Goal: Information Seeking & Learning: Learn about a topic

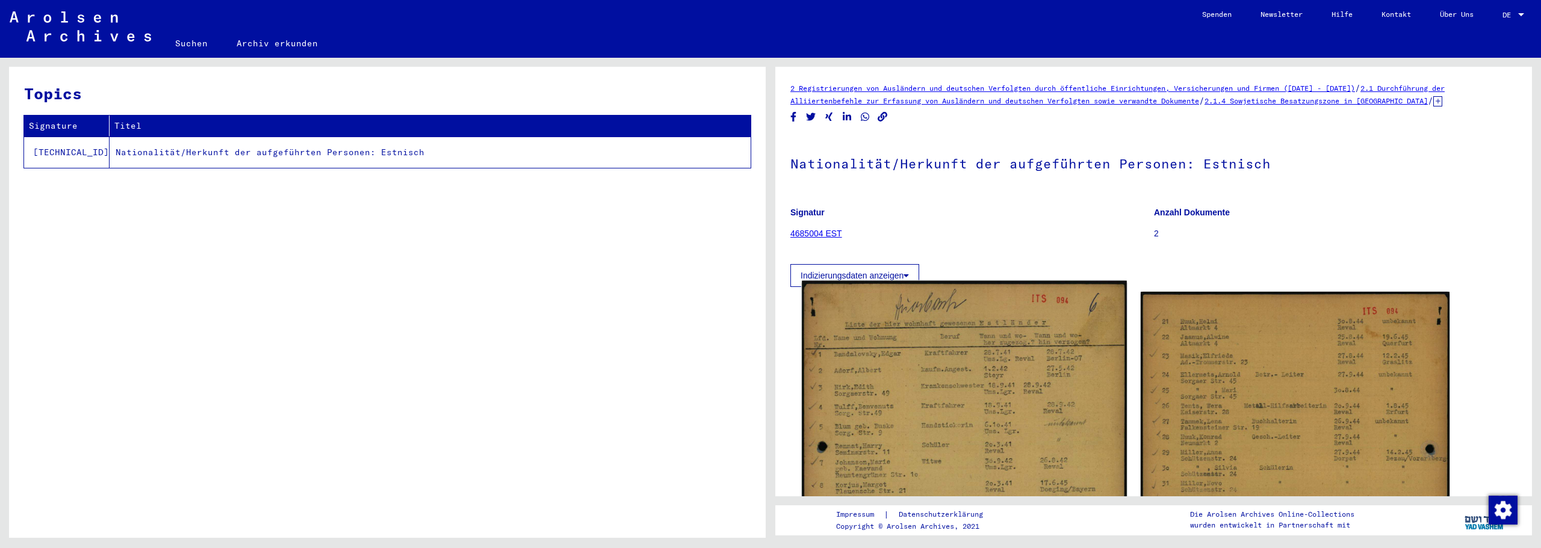
click at [899, 353] on img at bounding box center [964, 509] width 324 height 456
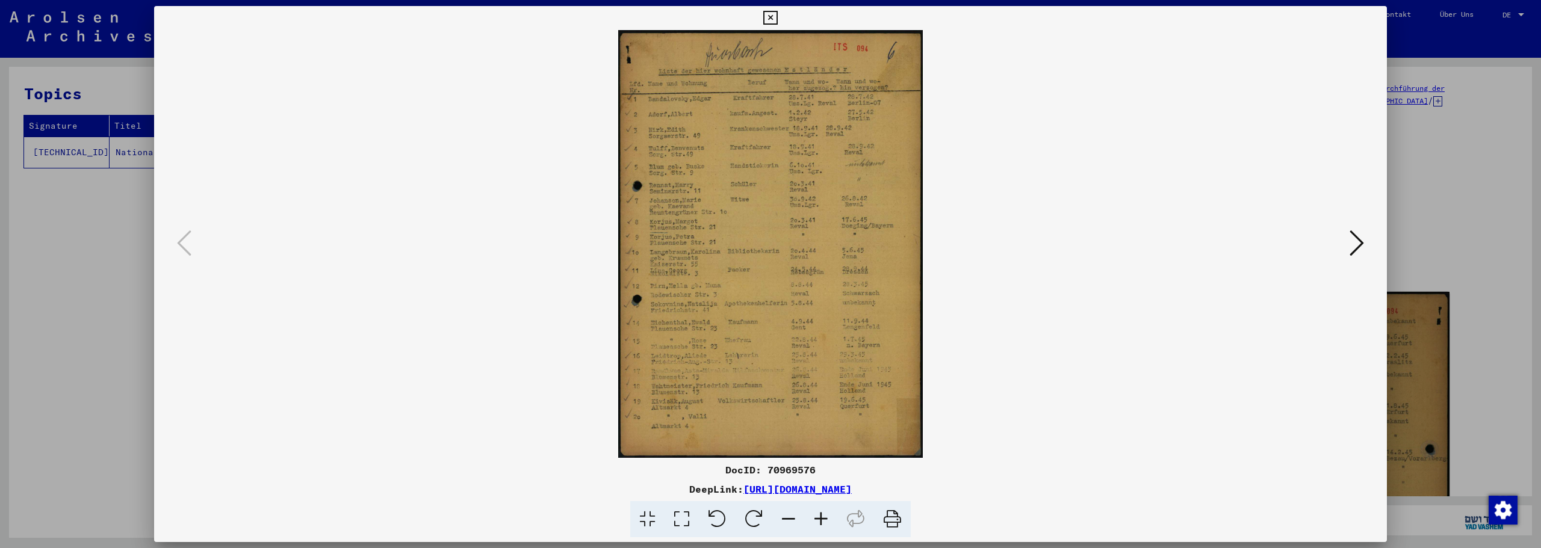
click at [819, 519] on icon at bounding box center [821, 519] width 33 height 37
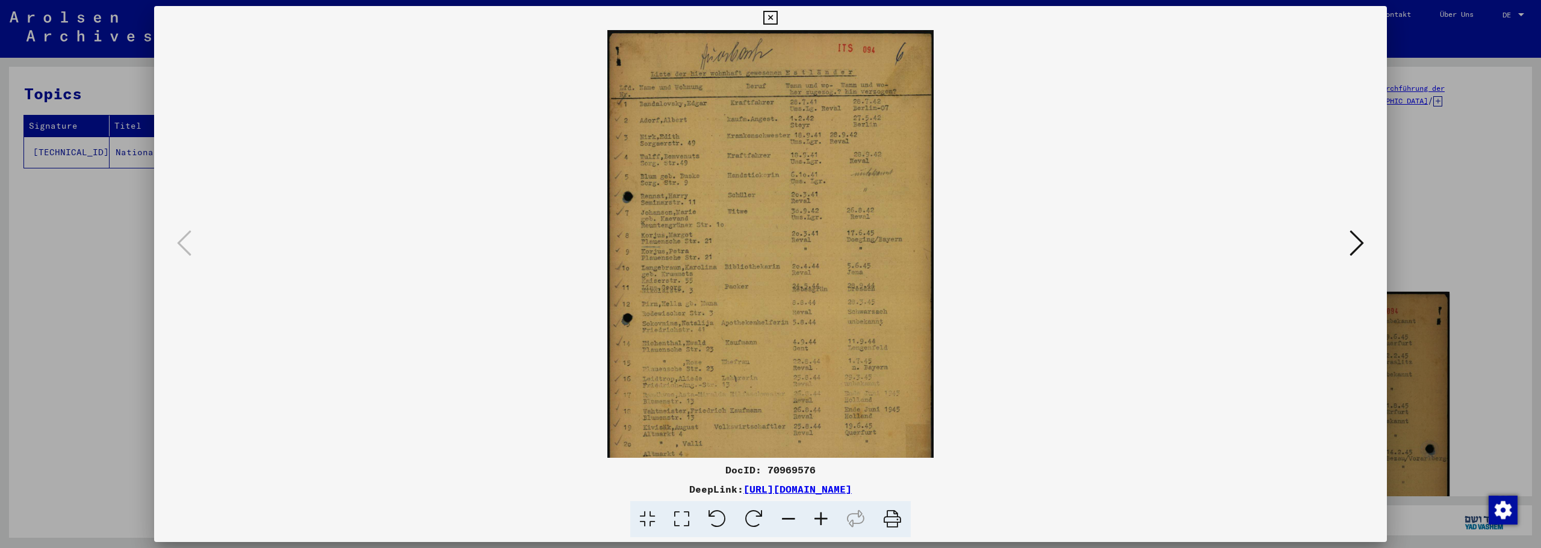
click at [819, 519] on icon at bounding box center [821, 519] width 33 height 37
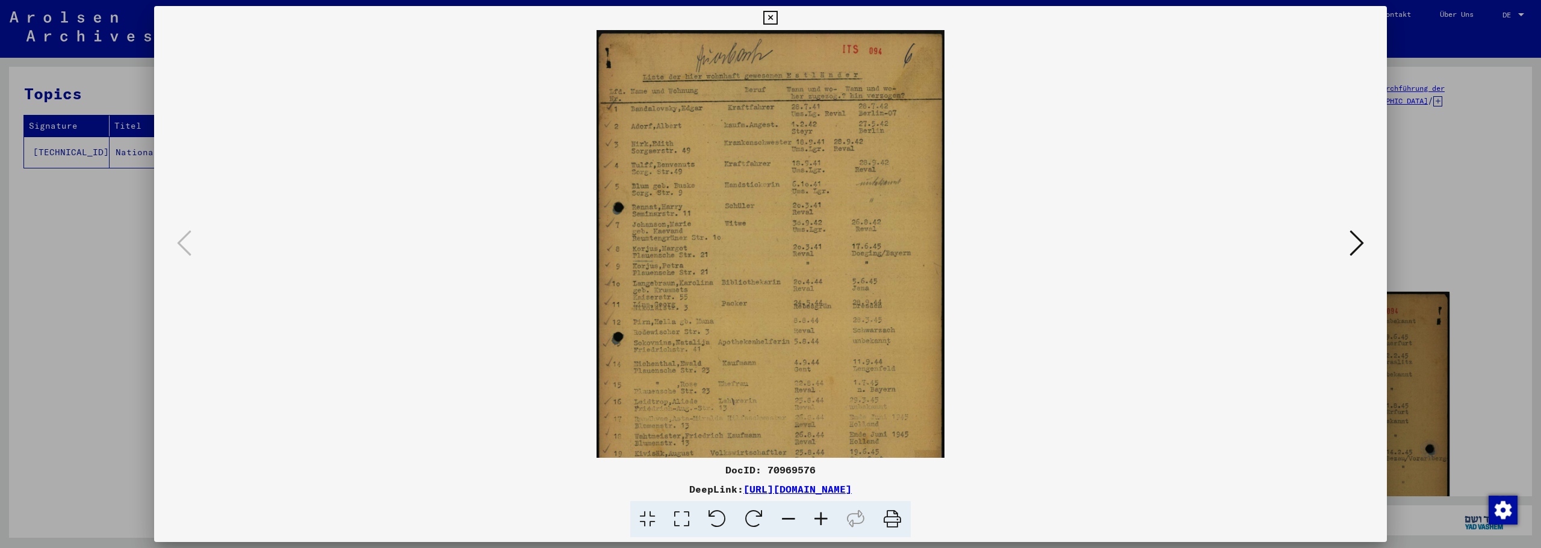
click at [816, 520] on icon at bounding box center [821, 519] width 33 height 37
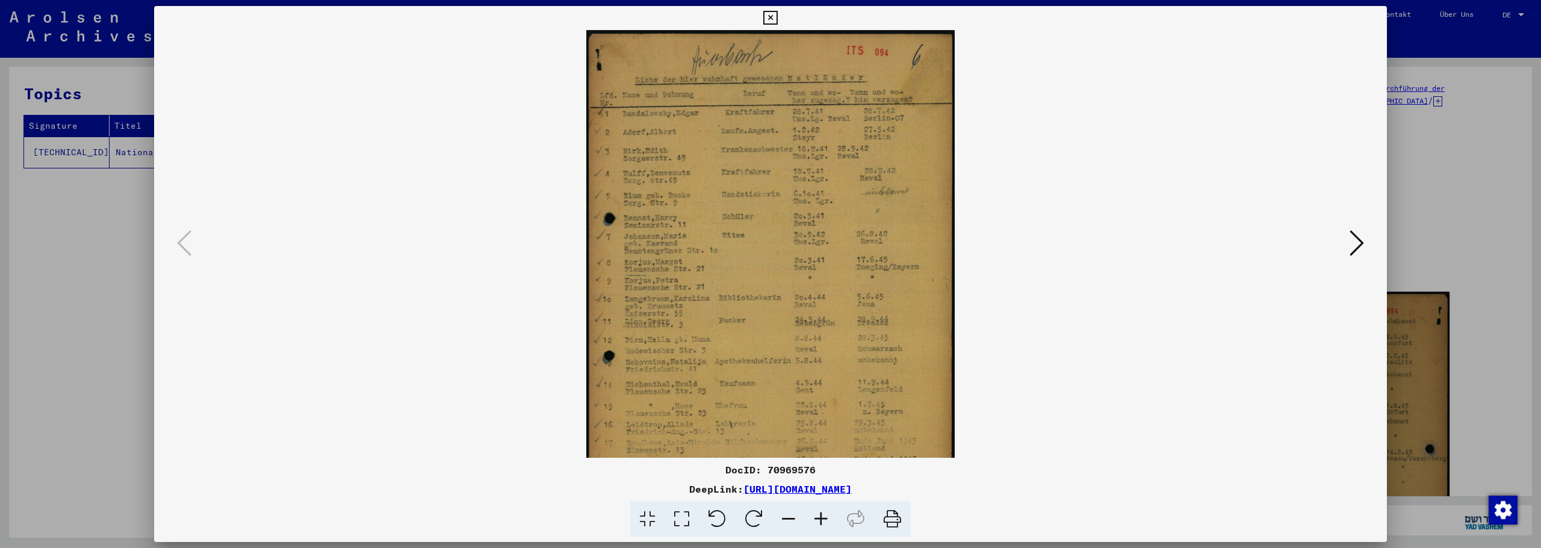
click at [815, 520] on icon at bounding box center [821, 519] width 33 height 37
click at [814, 521] on icon at bounding box center [821, 519] width 33 height 37
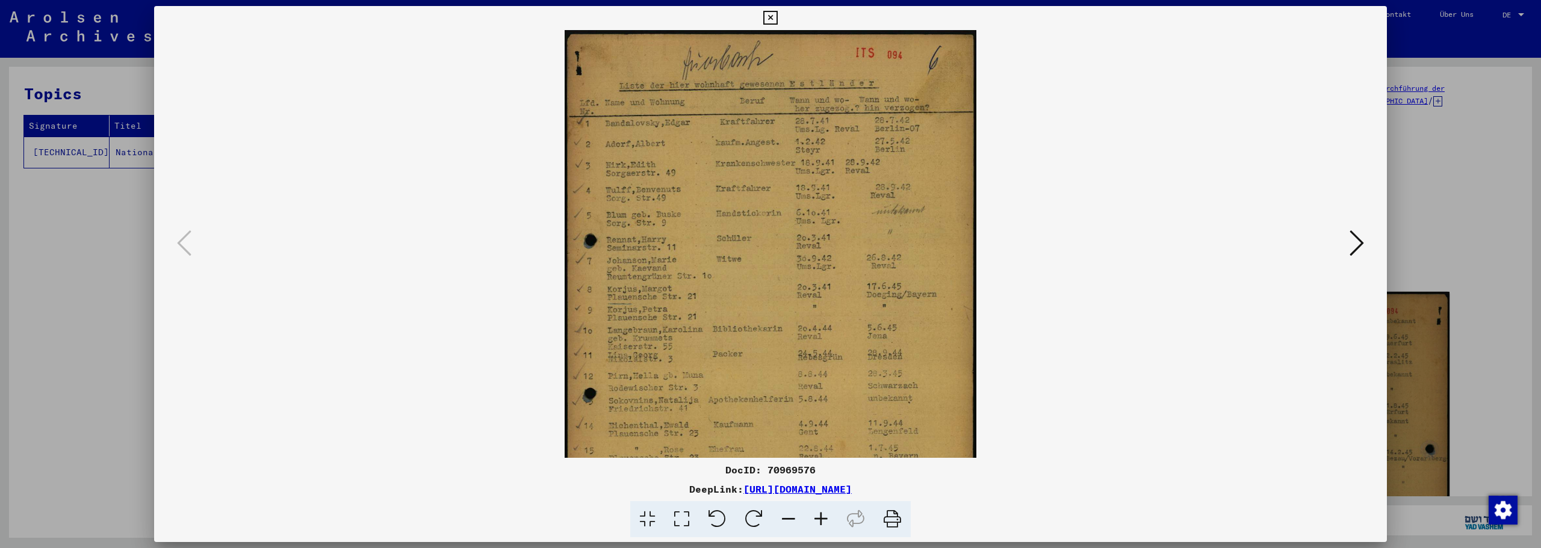
click at [814, 521] on icon at bounding box center [821, 519] width 33 height 37
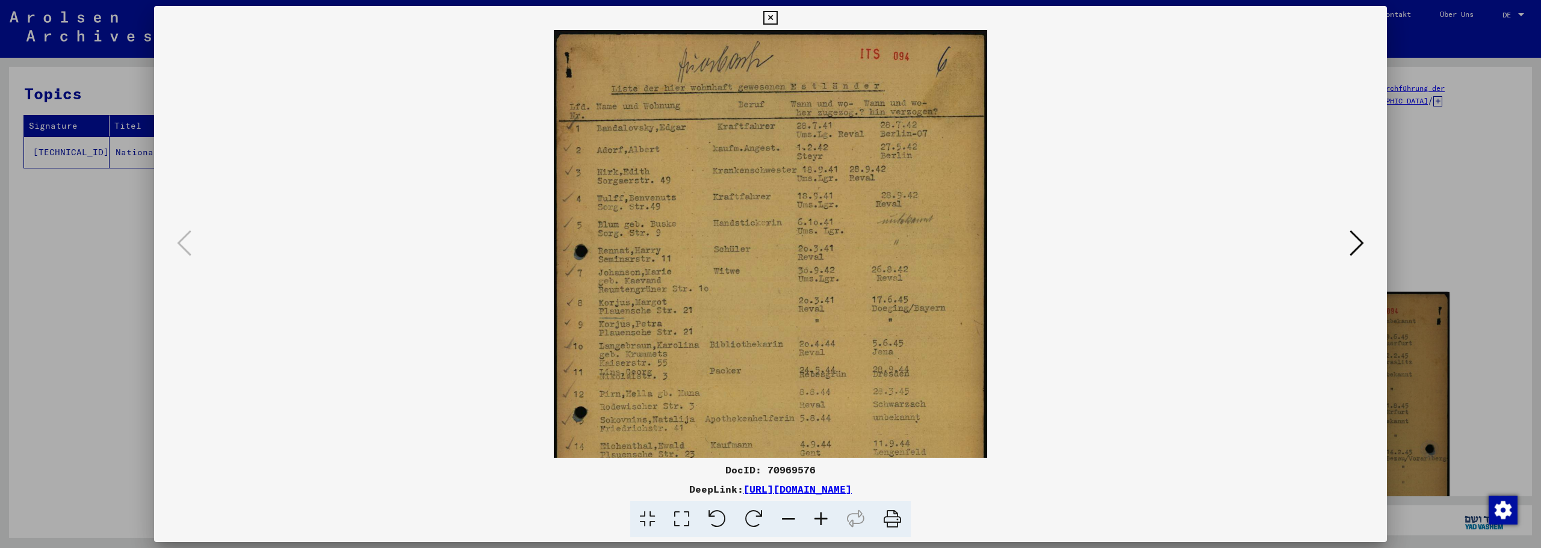
click at [813, 521] on icon at bounding box center [821, 519] width 33 height 37
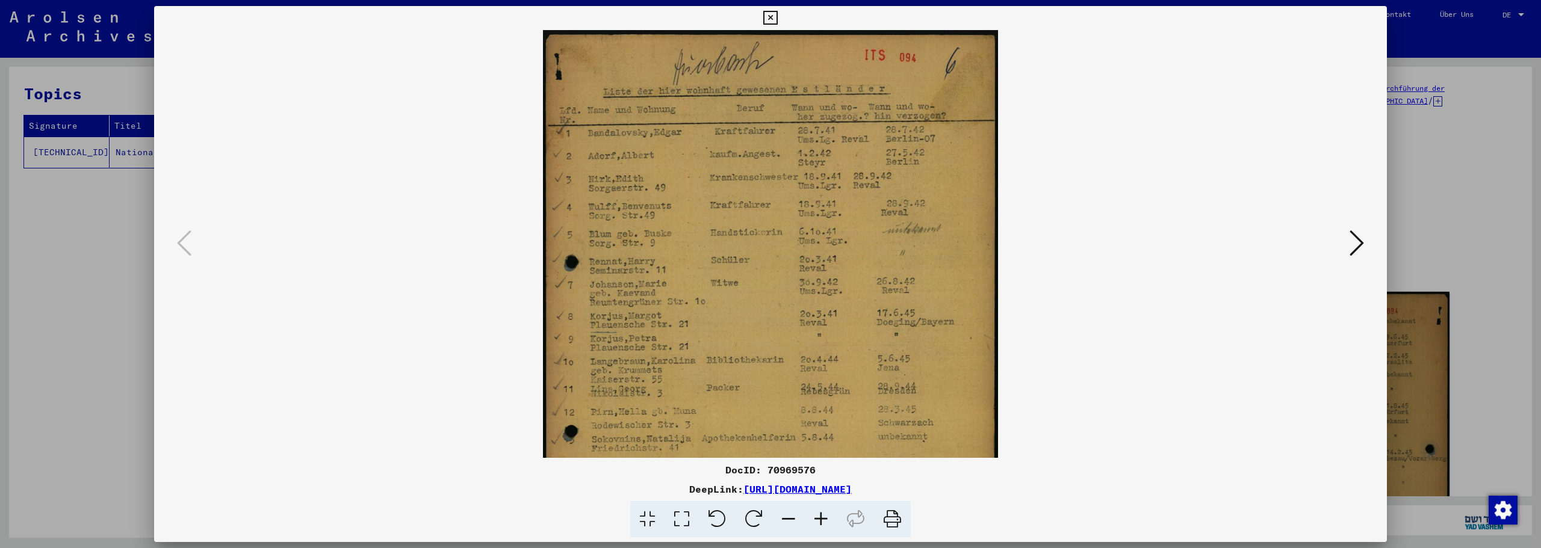
click at [813, 521] on icon at bounding box center [821, 519] width 33 height 37
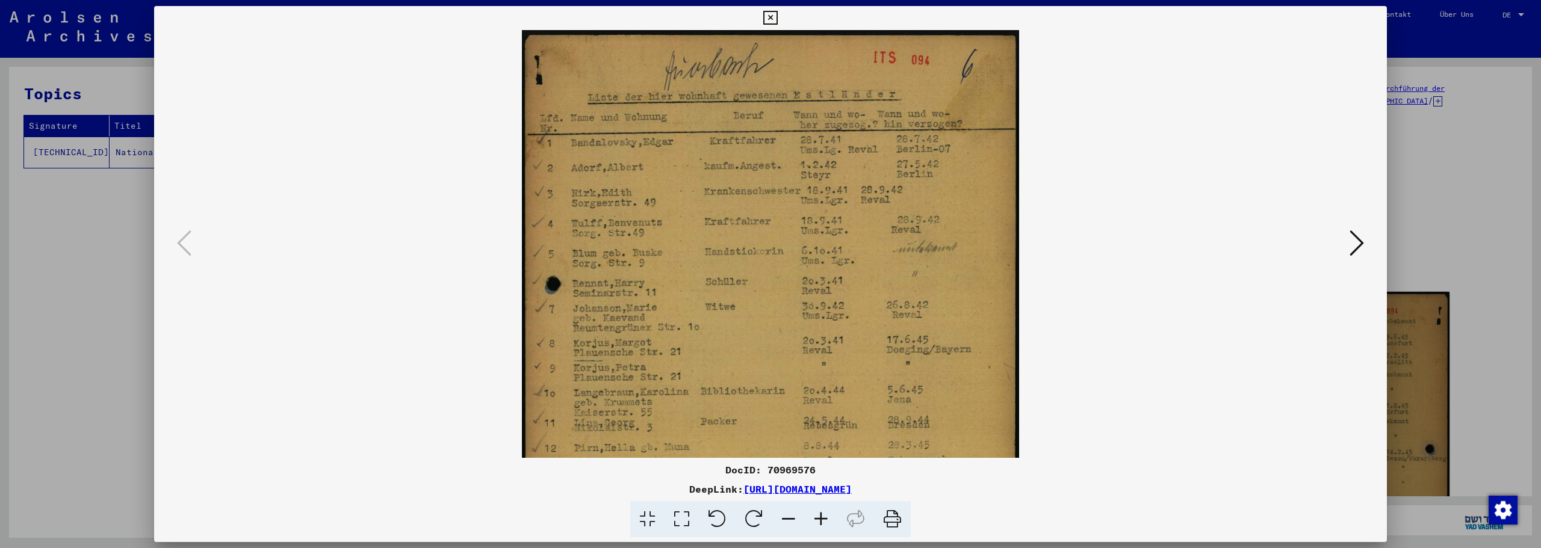
click at [813, 521] on icon at bounding box center [821, 519] width 33 height 37
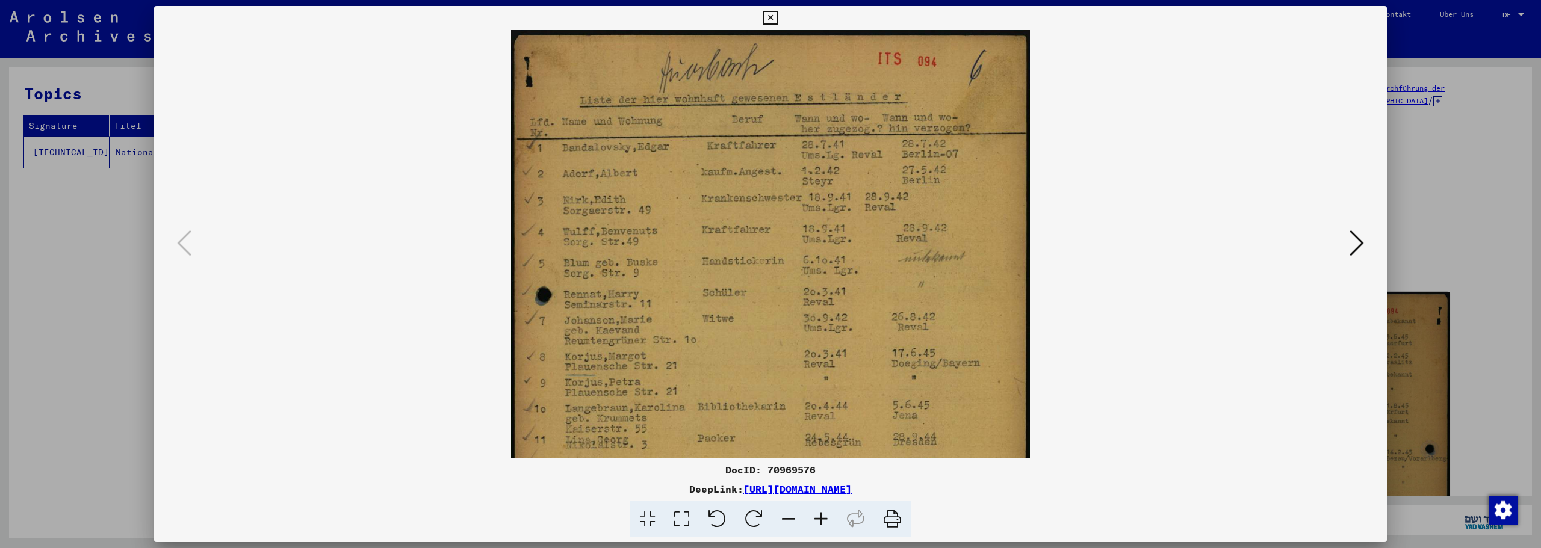
click at [812, 521] on icon at bounding box center [821, 519] width 33 height 37
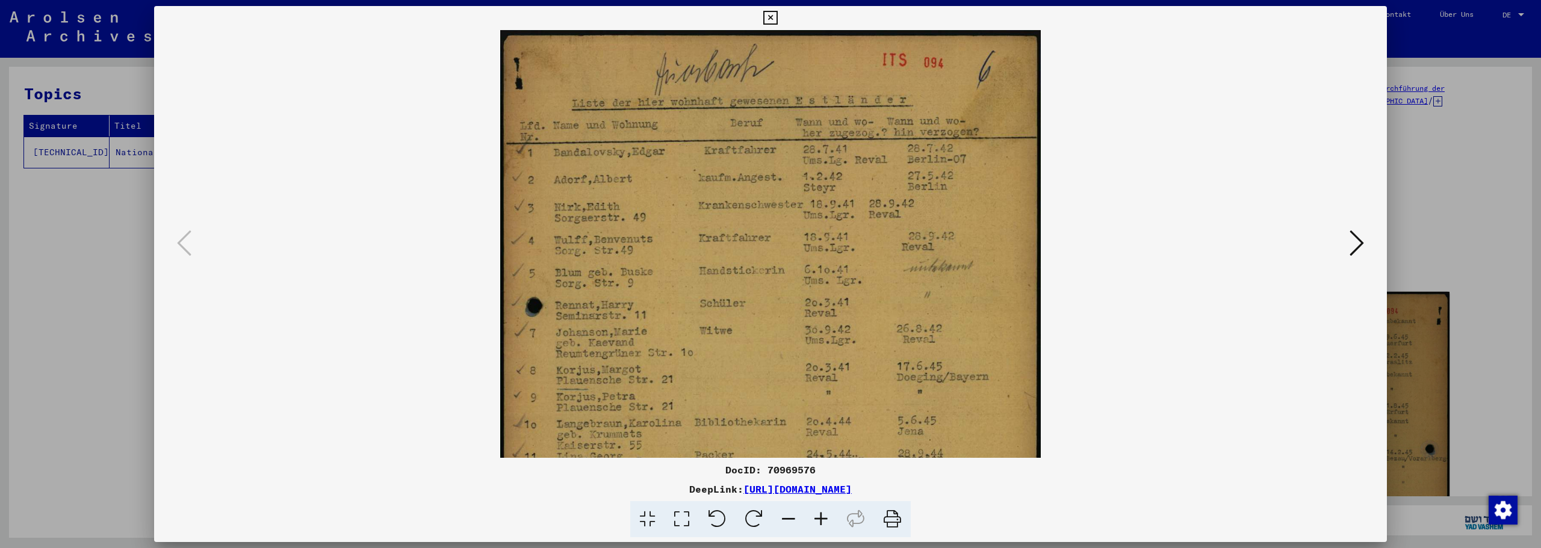
click at [811, 521] on icon at bounding box center [821, 519] width 33 height 37
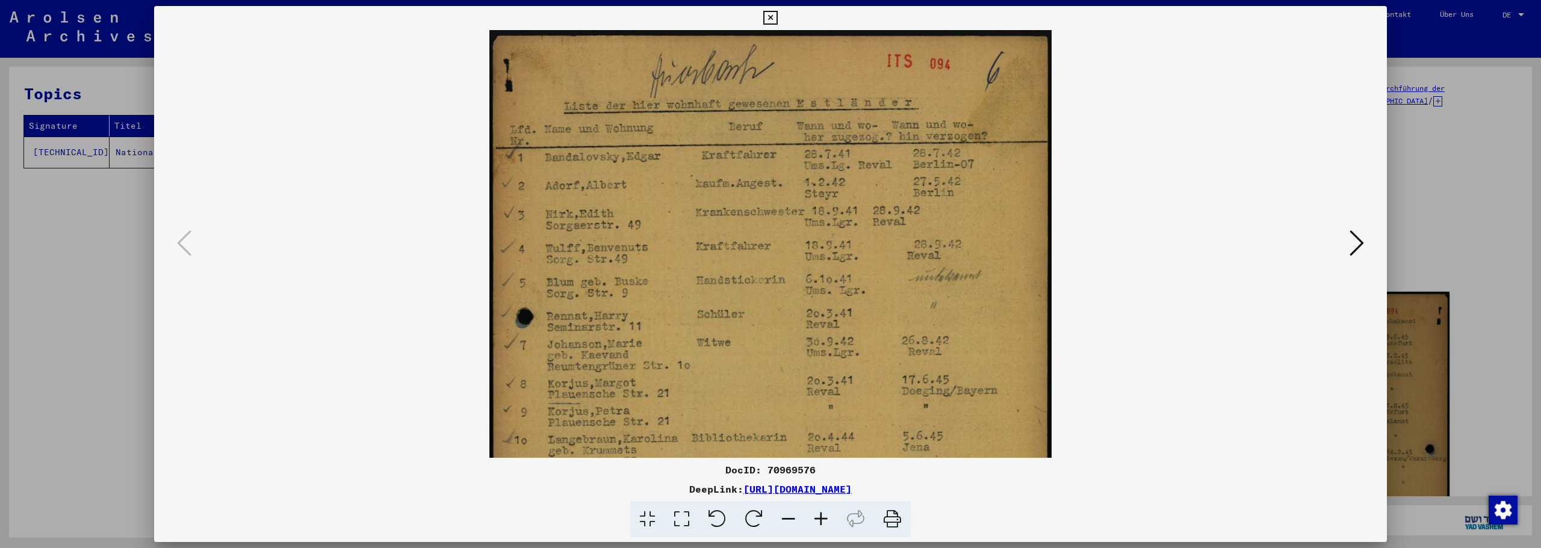
click at [811, 521] on icon at bounding box center [821, 519] width 33 height 37
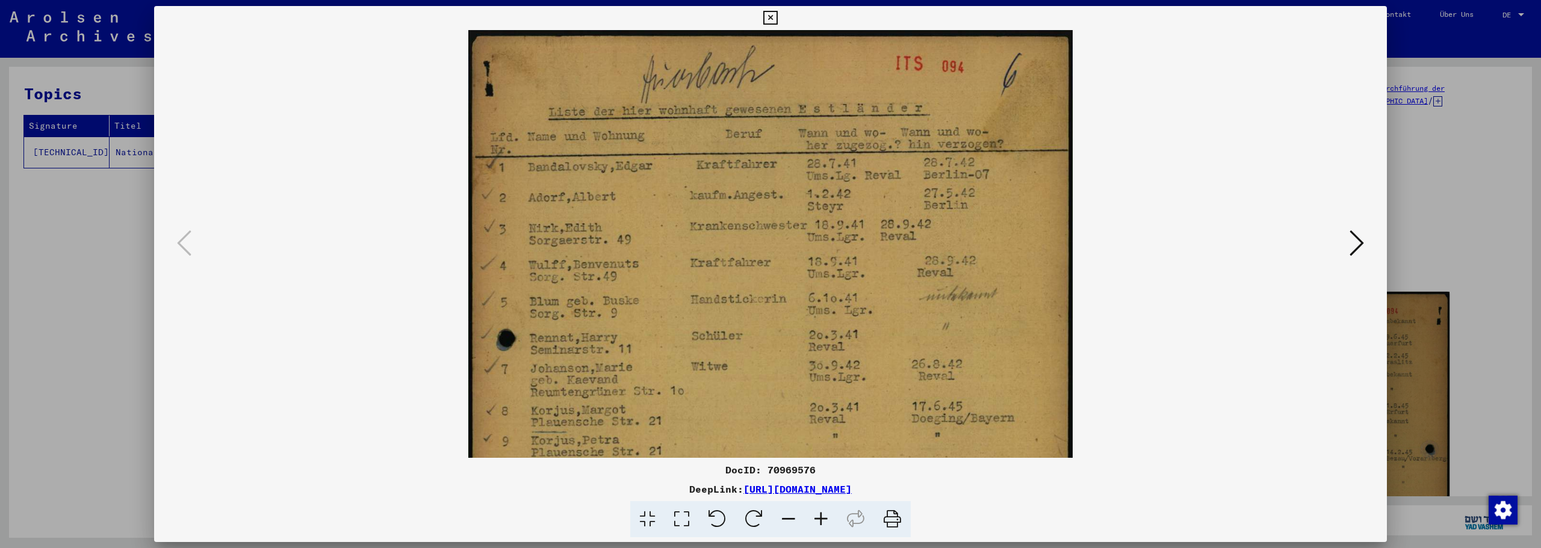
click at [810, 519] on icon at bounding box center [821, 519] width 33 height 37
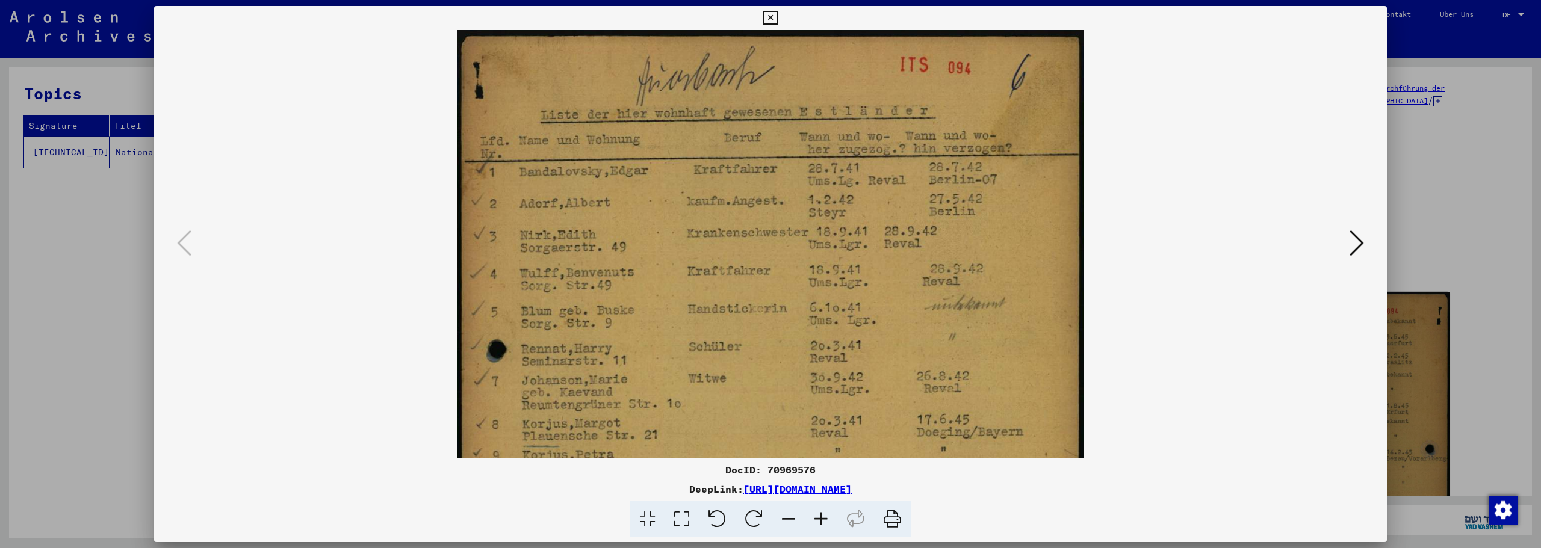
click at [810, 519] on icon at bounding box center [821, 519] width 33 height 37
click at [811, 519] on icon at bounding box center [821, 519] width 33 height 37
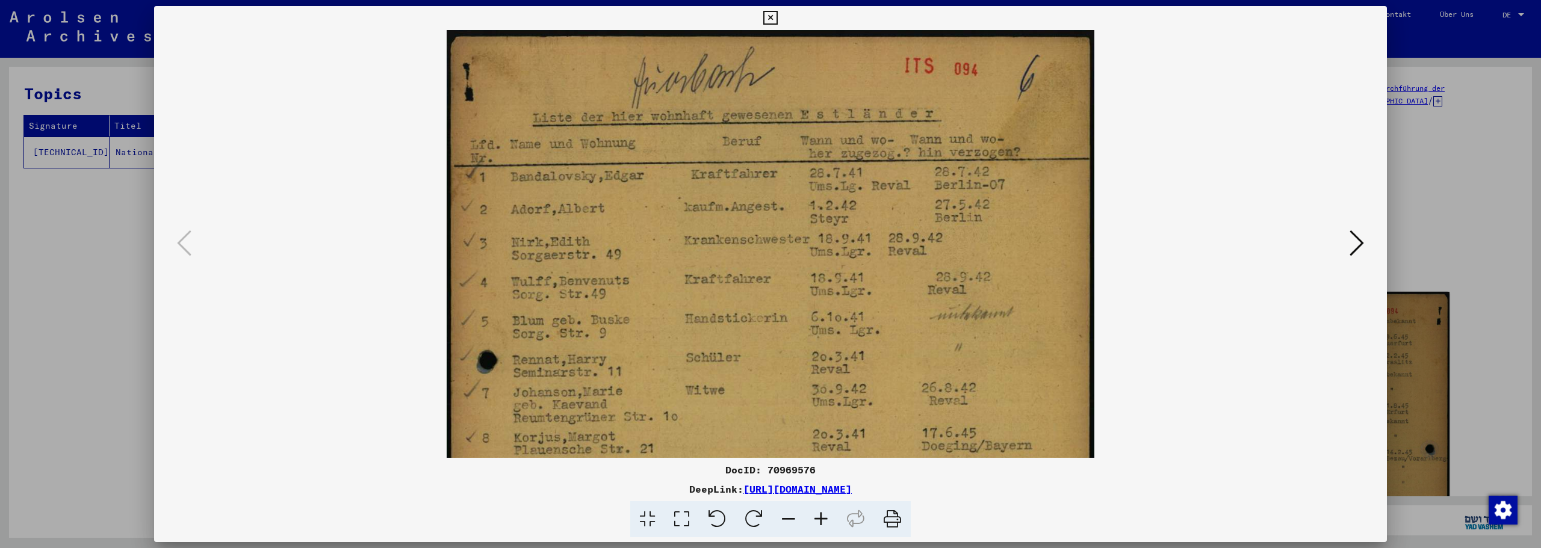
click at [813, 519] on icon at bounding box center [821, 519] width 33 height 37
click at [813, 518] on icon at bounding box center [821, 519] width 33 height 37
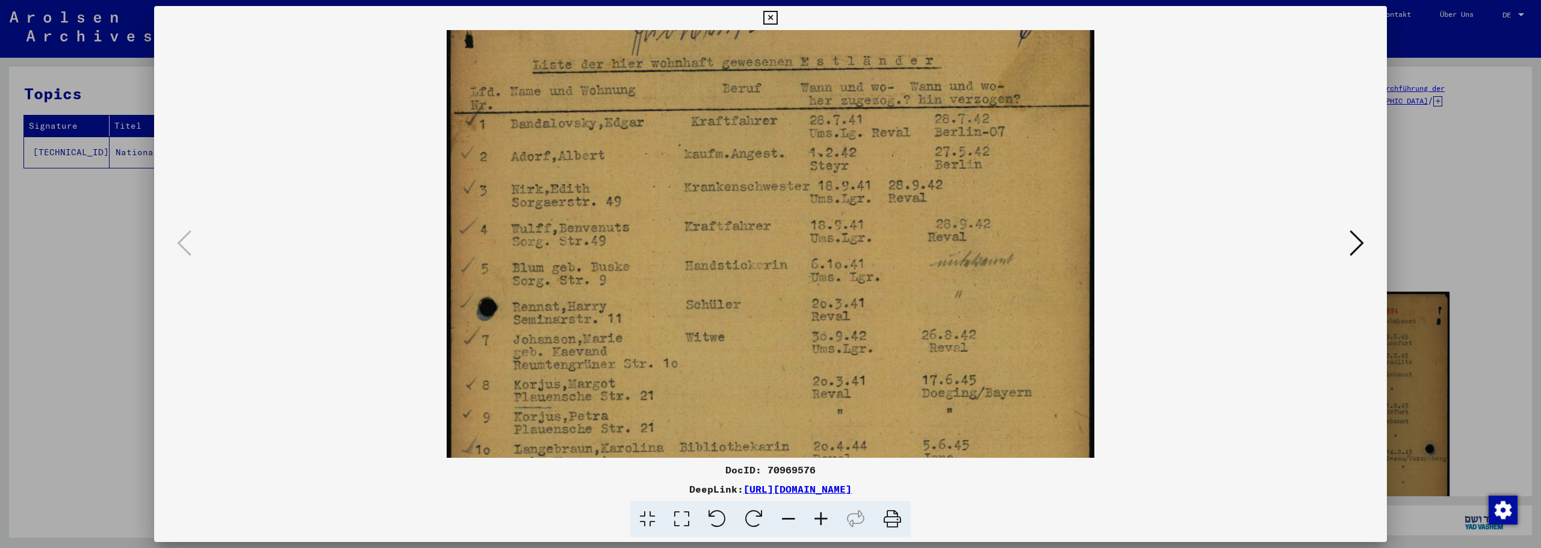
drag, startPoint x: 817, startPoint y: 379, endPoint x: 816, endPoint y: 334, distance: 44.6
click at [816, 335] on img at bounding box center [770, 431] width 647 height 909
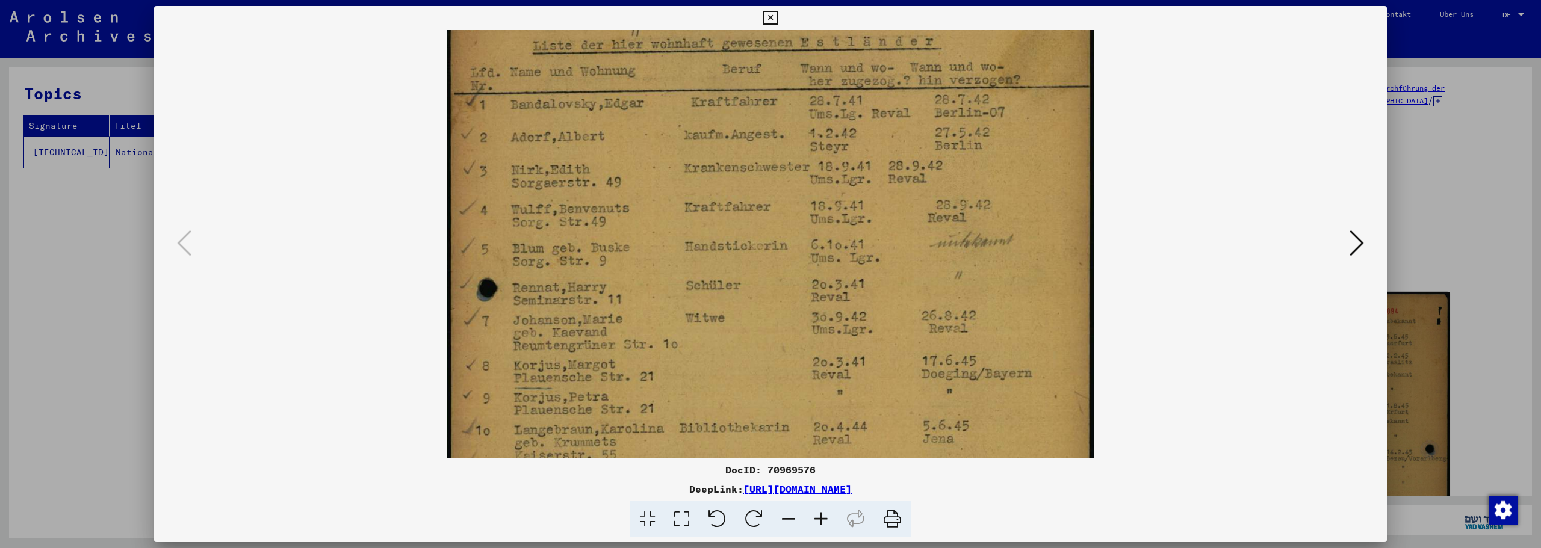
scroll to position [73, 0]
drag, startPoint x: 682, startPoint y: 255, endPoint x: 680, endPoint y: 236, distance: 19.3
click at [680, 236] on img at bounding box center [770, 411] width 647 height 909
drag, startPoint x: 702, startPoint y: 258, endPoint x: 705, endPoint y: 247, distance: 11.8
click at [701, 251] on img at bounding box center [770, 405] width 647 height 909
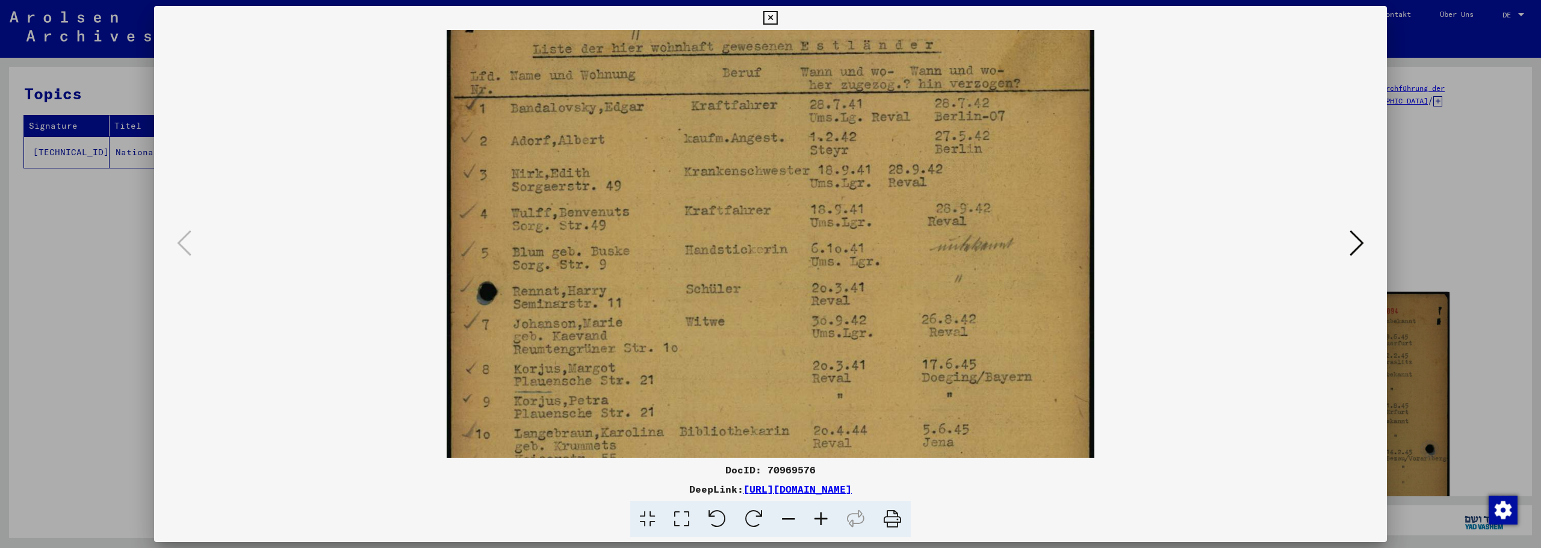
scroll to position [66, 0]
drag, startPoint x: 684, startPoint y: 209, endPoint x: 681, endPoint y: 223, distance: 14.1
click at [681, 223] on img at bounding box center [770, 418] width 647 height 909
click at [773, 19] on icon at bounding box center [770, 18] width 14 height 14
